Goal: Information Seeking & Learning: Learn about a topic

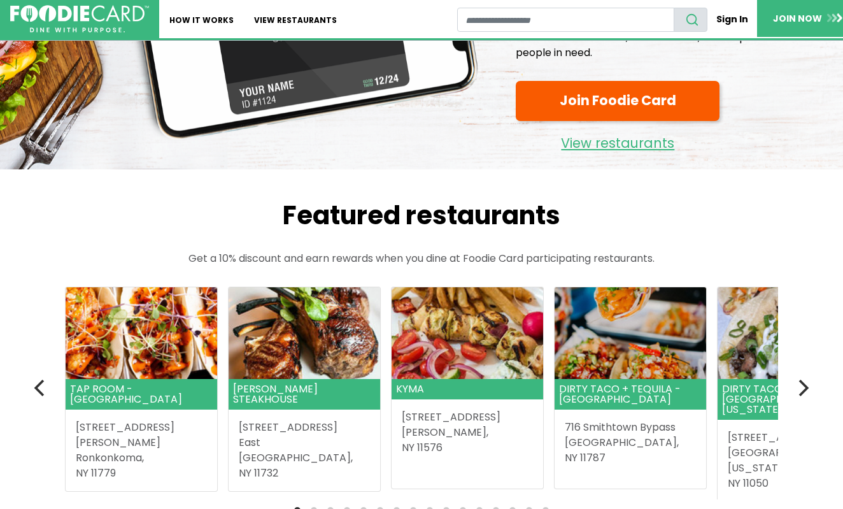
scroll to position [150, 0]
click at [813, 387] on button "Next" at bounding box center [802, 388] width 28 height 28
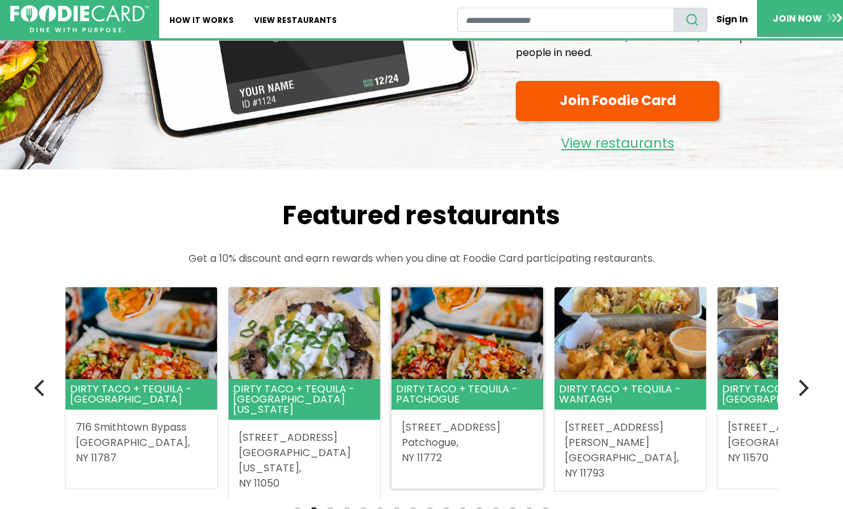
click at [420, 389] on header "Dirty Taco + Tequila - Patchogue" at bounding box center [468, 394] width 152 height 31
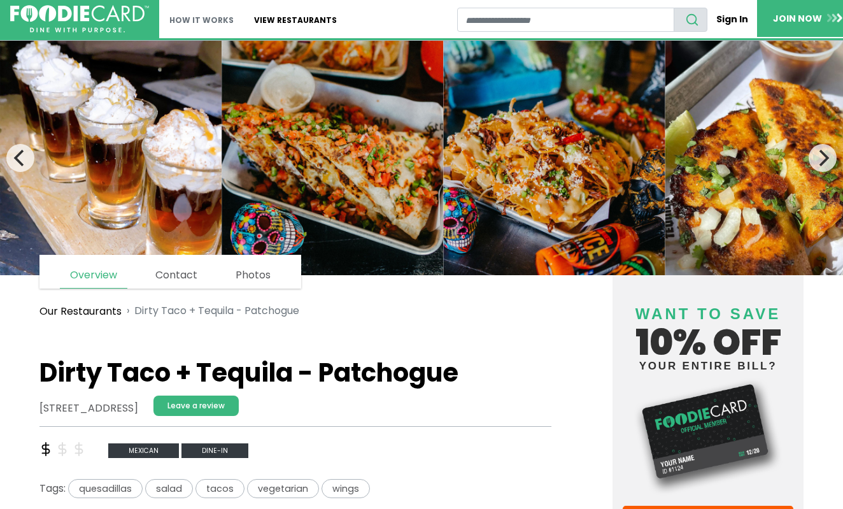
click at [194, 20] on link "How It Works" at bounding box center [201, 19] width 85 height 38
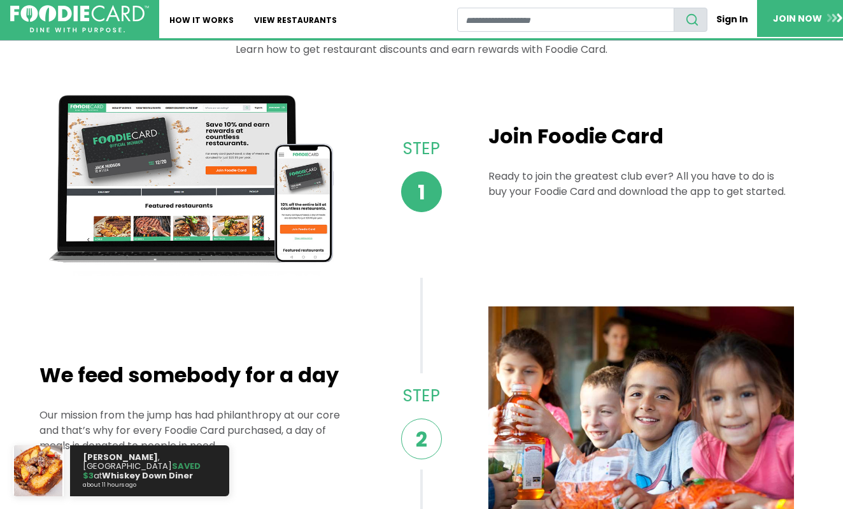
scroll to position [75, 0]
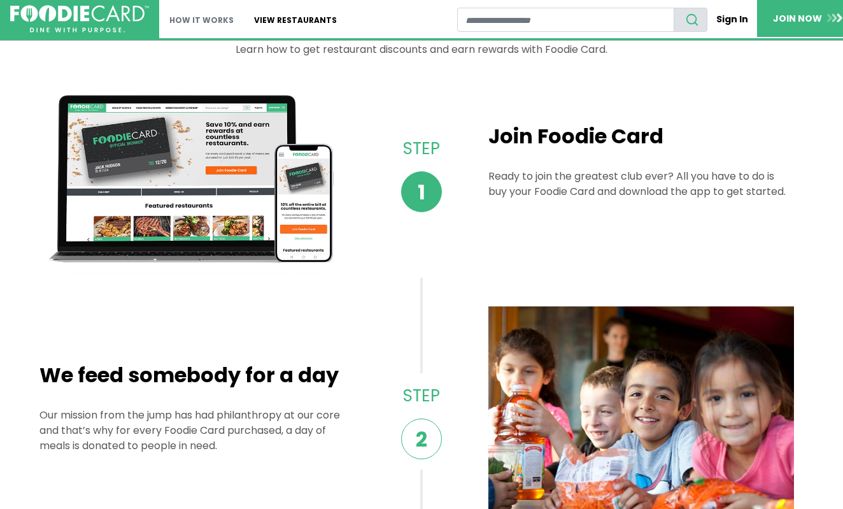
click at [195, 21] on link "How It Works" at bounding box center [201, 19] width 85 height 38
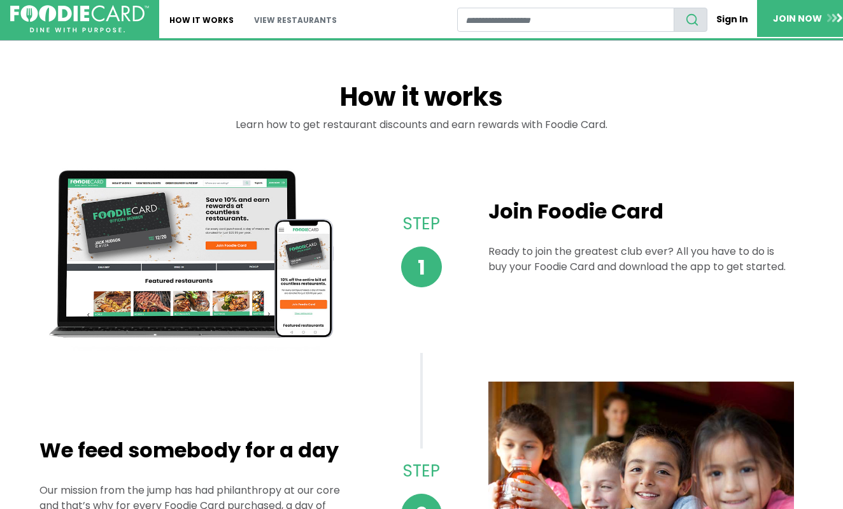
click at [277, 17] on link "View restaurants" at bounding box center [295, 19] width 103 height 38
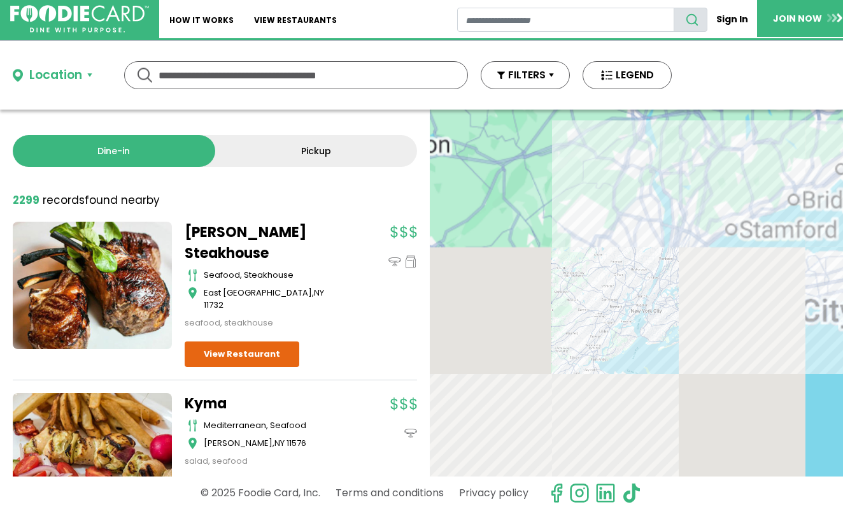
scroll to position [-1, 0]
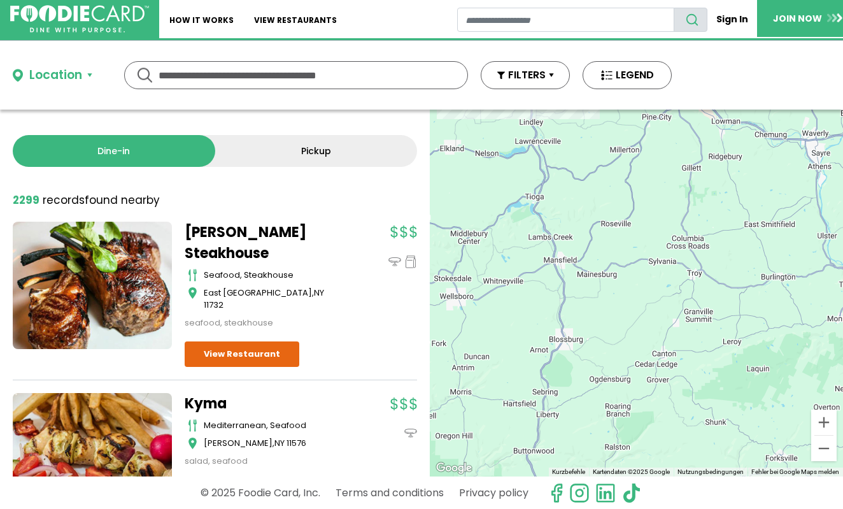
click at [304, 393] on link "Kyma" at bounding box center [264, 403] width 159 height 21
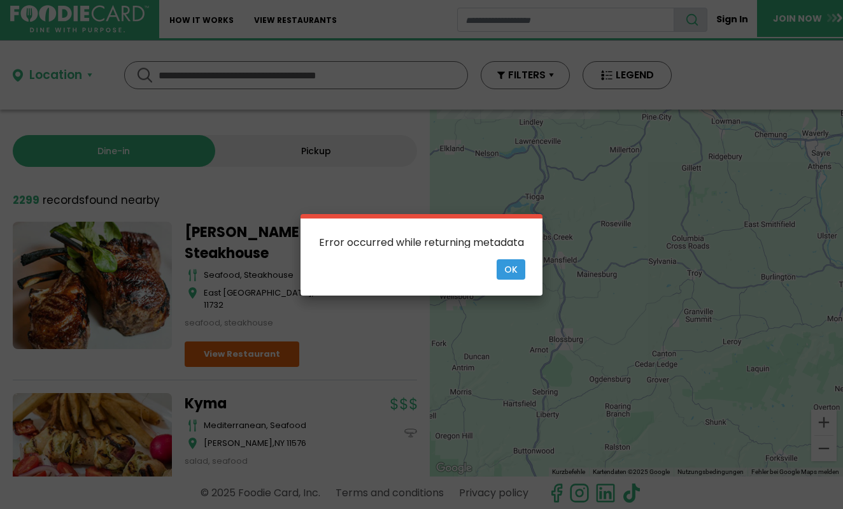
scroll to position [0, 0]
click at [513, 273] on button "Ok" at bounding box center [511, 269] width 29 height 20
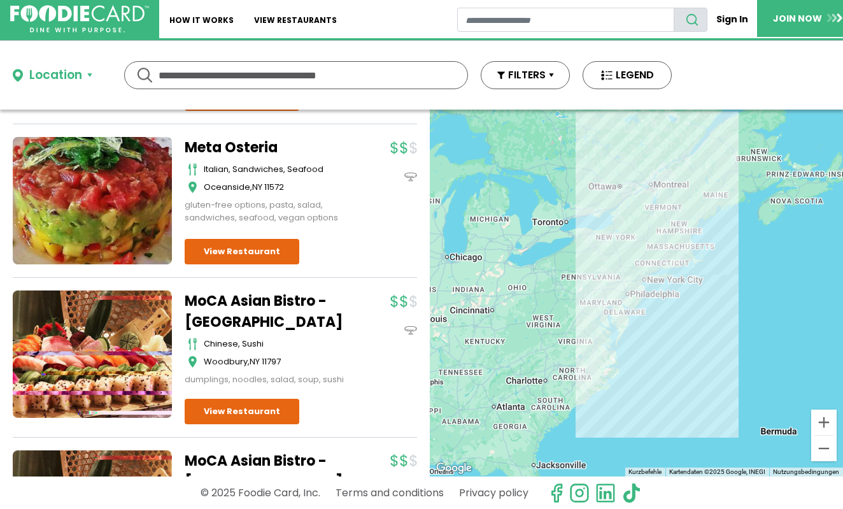
drag, startPoint x: 506, startPoint y: 269, endPoint x: 657, endPoint y: 216, distance: 160.1
click at [657, 216] on div at bounding box center [636, 293] width 413 height 367
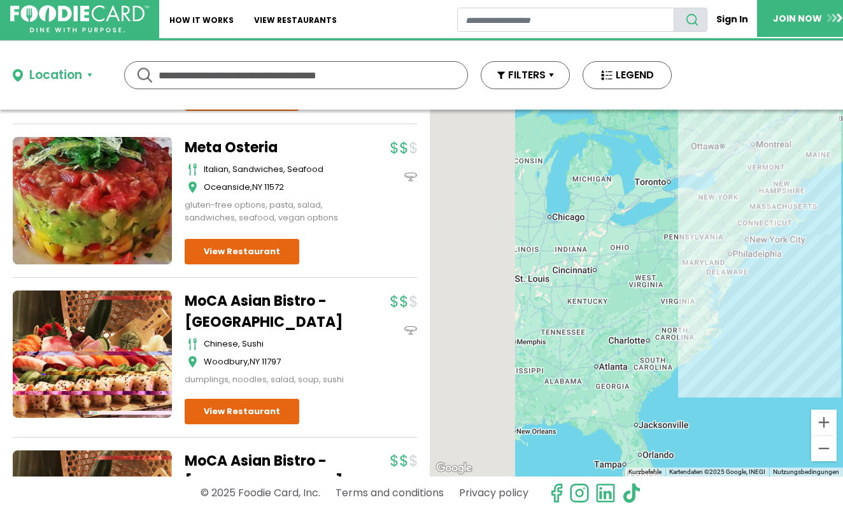
drag, startPoint x: 512, startPoint y: 325, endPoint x: 651, endPoint y: 256, distance: 154.9
click at [651, 256] on div at bounding box center [636, 293] width 413 height 367
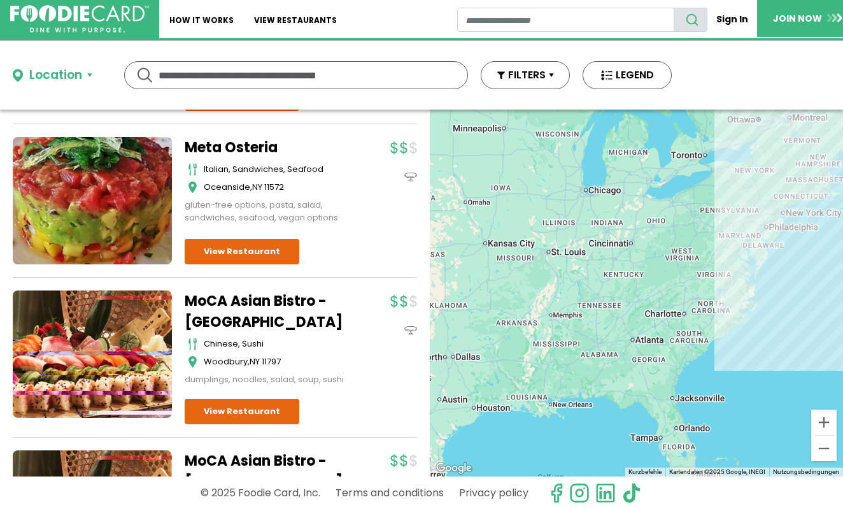
click at [602, 315] on div at bounding box center [636, 293] width 413 height 367
click at [654, 348] on div at bounding box center [636, 293] width 413 height 367
click at [650, 364] on div at bounding box center [636, 293] width 413 height 367
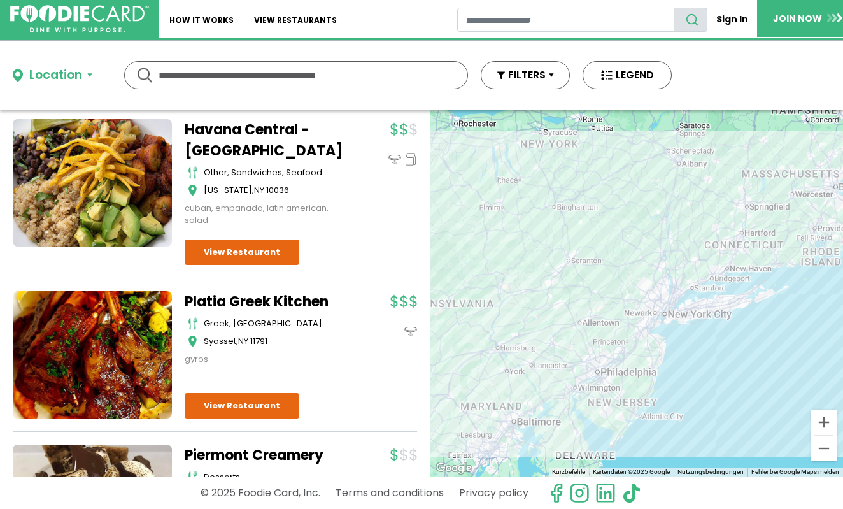
scroll to position [8403, 0]
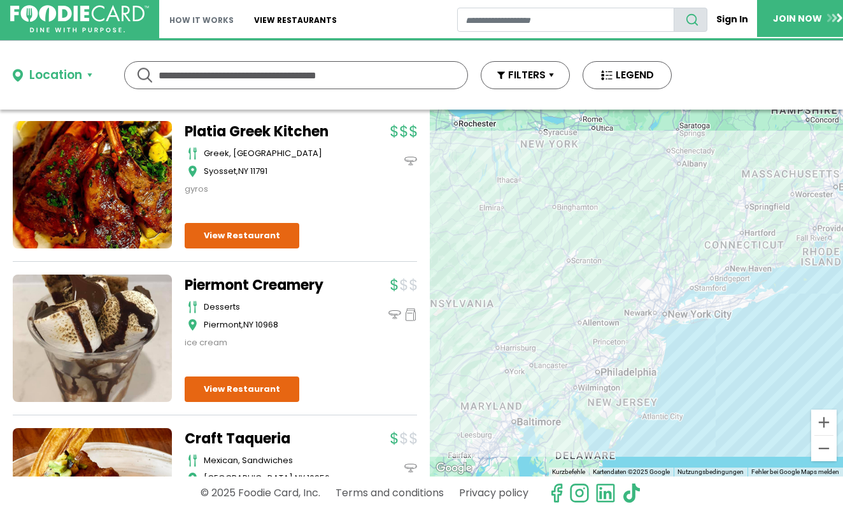
click at [197, 25] on link "How It Works" at bounding box center [201, 19] width 85 height 38
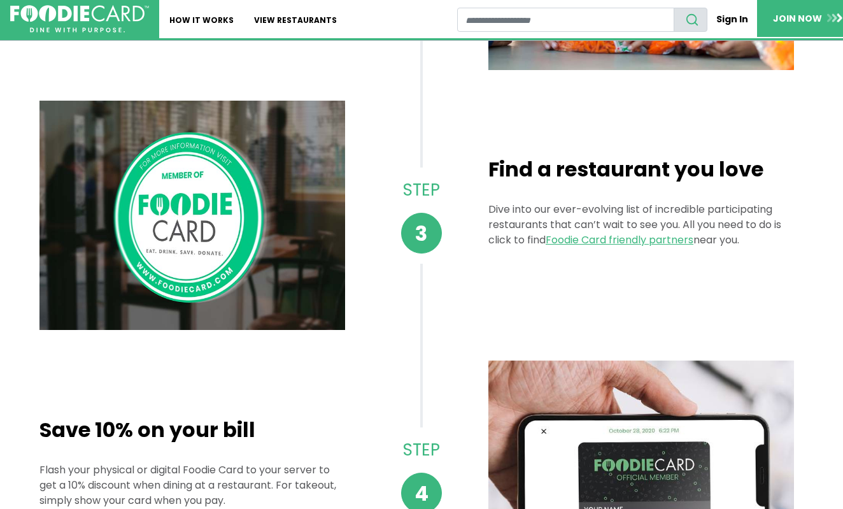
scroll to position [467, 0]
